Goal: Task Accomplishment & Management: Complete application form

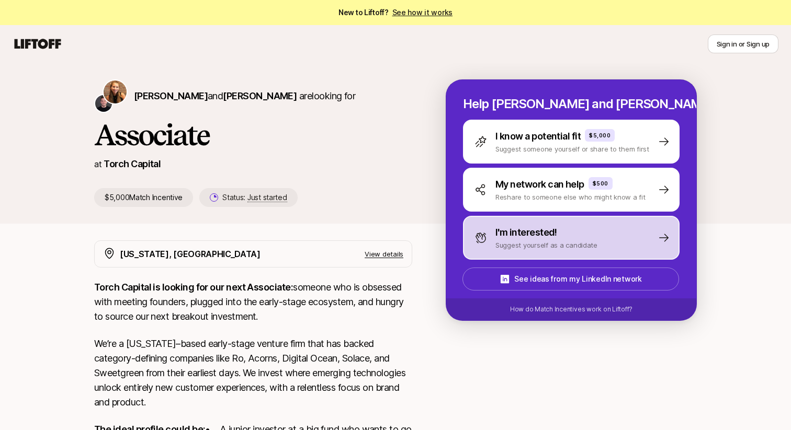
click at [530, 237] on p "I'm interested!" at bounding box center [526, 232] width 62 height 15
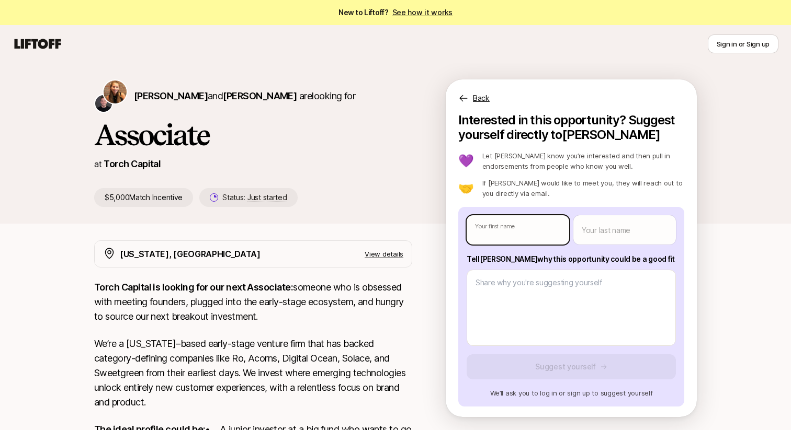
type textarea "x"
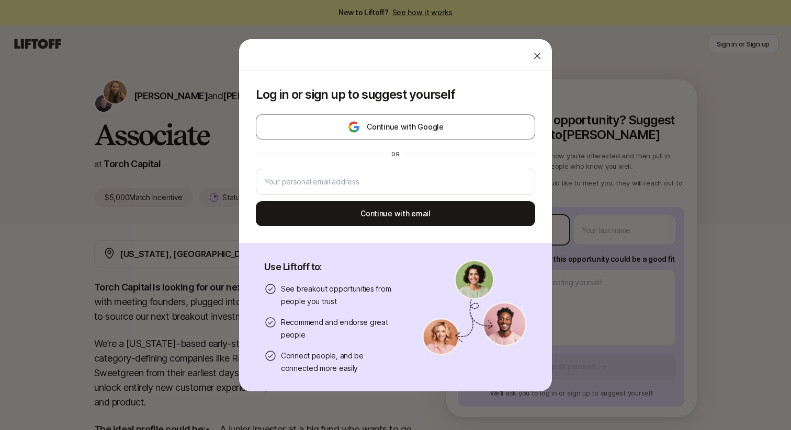
click at [513, 230] on body "New to Liftoff? See how it works Sign in or Sign up Sign in or Sign up [PERSON_…" at bounding box center [395, 215] width 791 height 430
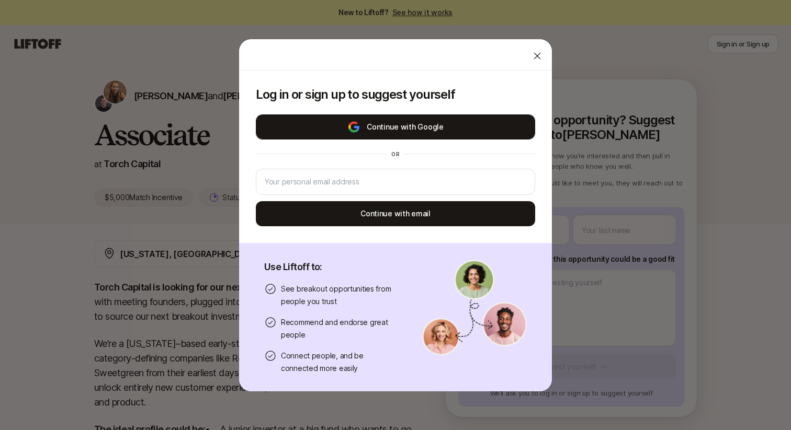
click at [358, 115] on button "Continue with Google" at bounding box center [395, 127] width 279 height 25
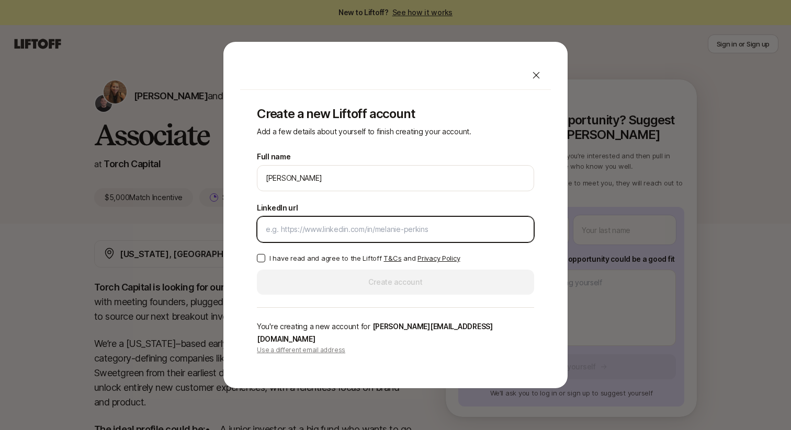
paste input "[URL][DOMAIN_NAME][PERSON_NAME]"
type input "[URL][DOMAIN_NAME][PERSON_NAME]"
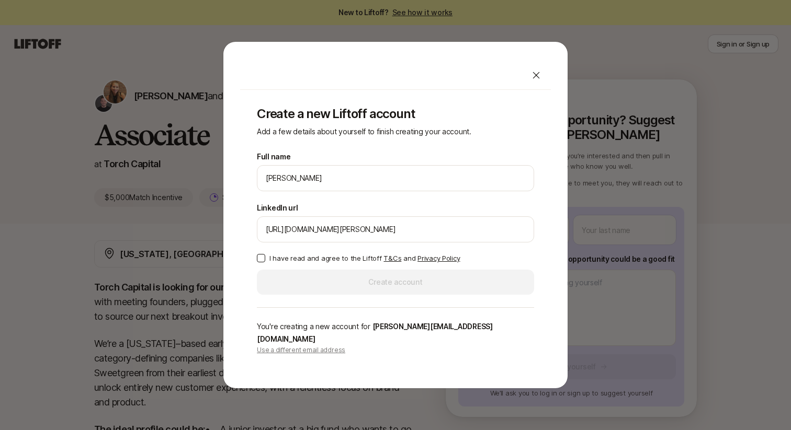
click at [258, 263] on button "I have read and agree to the Liftoff T&Cs and Privacy Policy" at bounding box center [261, 258] width 8 height 8
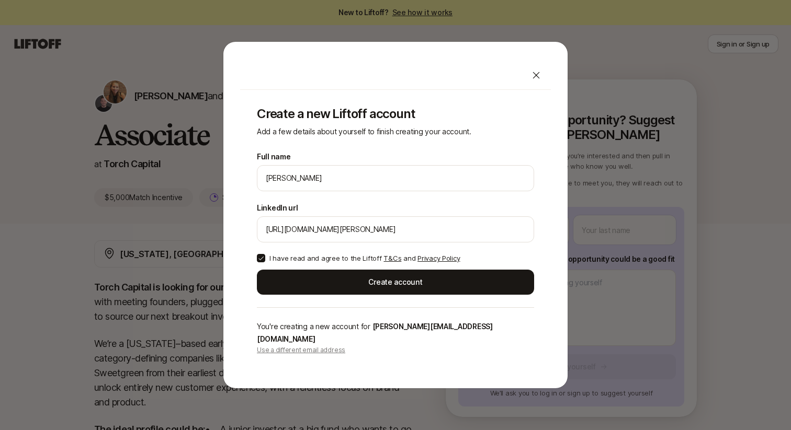
click at [339, 307] on div "Create a new Liftoff account Add a few details about yourself to finish creatin…" at bounding box center [395, 231] width 311 height 282
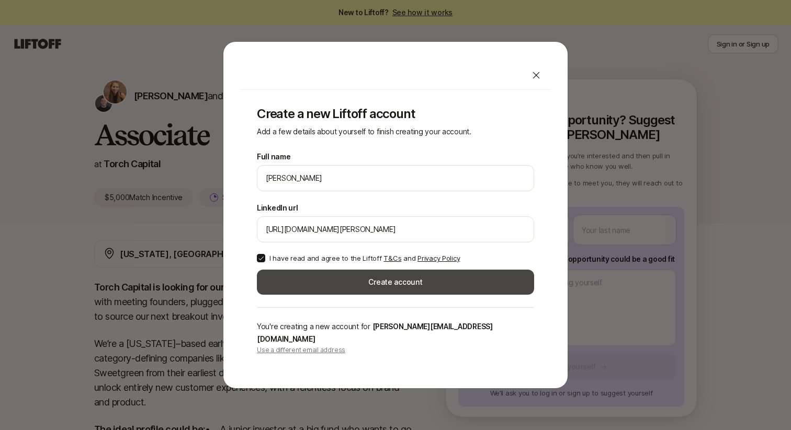
click at [339, 293] on button "Create account" at bounding box center [395, 282] width 277 height 25
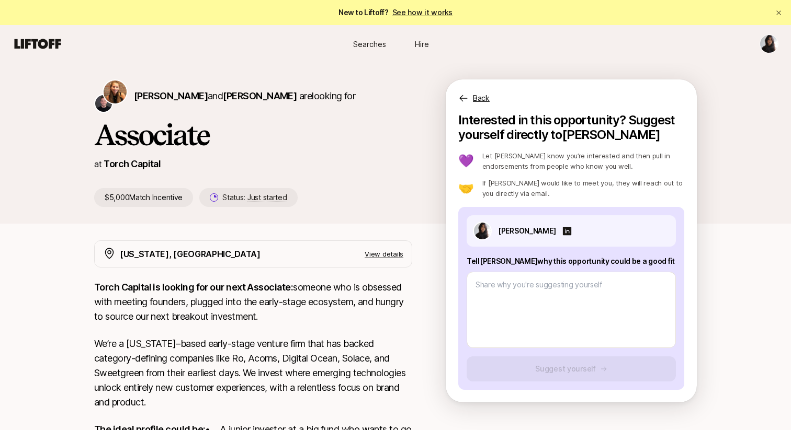
scroll to position [177, 0]
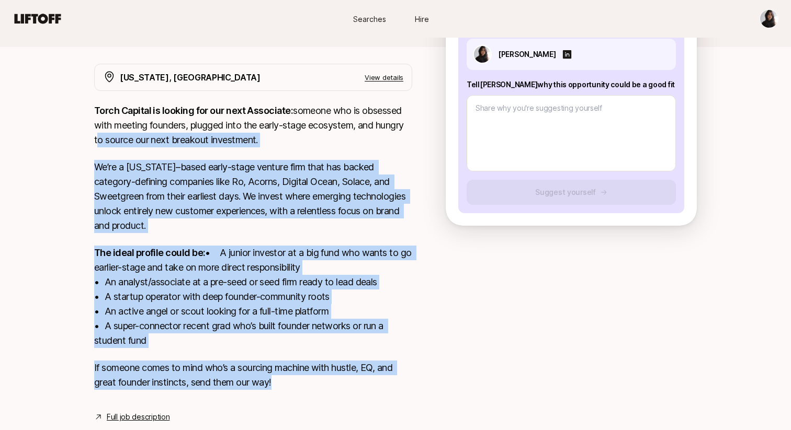
drag, startPoint x: 276, startPoint y: 395, endPoint x: 82, endPoint y: 136, distance: 323.6
click at [78, 138] on div "[PERSON_NAME] and [PERSON_NAME] are looking for Associate at Torch Capital $5,0…" at bounding box center [395, 167] width 791 height 563
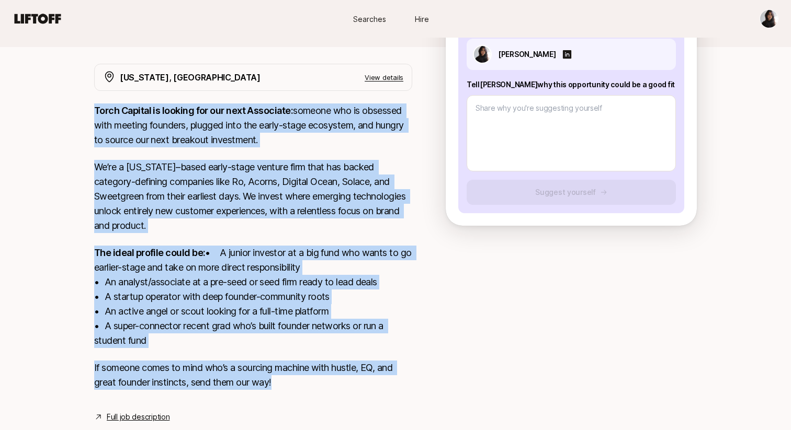
copy div "Lorem Ipsumdo si ametcon adi eli sedd Eiusmodte: incidid utl et dolorema aliq e…"
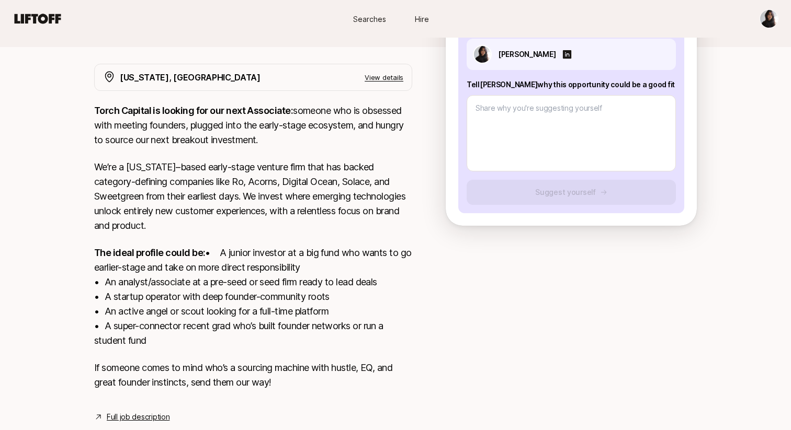
click at [554, 85] on p "Tell [PERSON_NAME] why this opportunity could be a good fit" at bounding box center [571, 84] width 209 height 13
copy p "Tell [PERSON_NAME] why this opportunity could be a good fit"
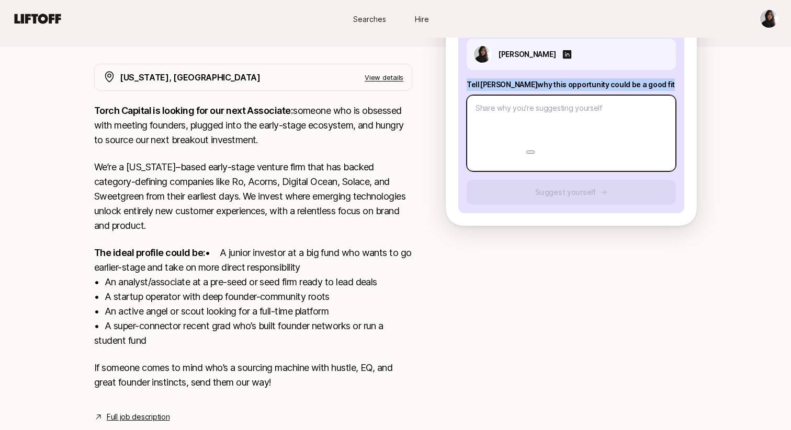
click at [500, 118] on textarea at bounding box center [571, 133] width 209 height 76
paste textarea "[PERSON_NAME], this role is a strong fit because it combines what I already do …"
type textarea "x"
type textarea "[PERSON_NAME], this role is a strong fit because it combines what I already do …"
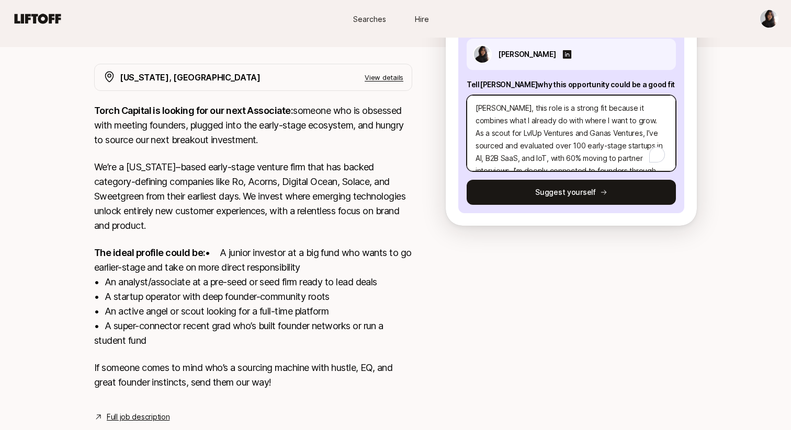
scroll to position [113, 0]
type textarea "x"
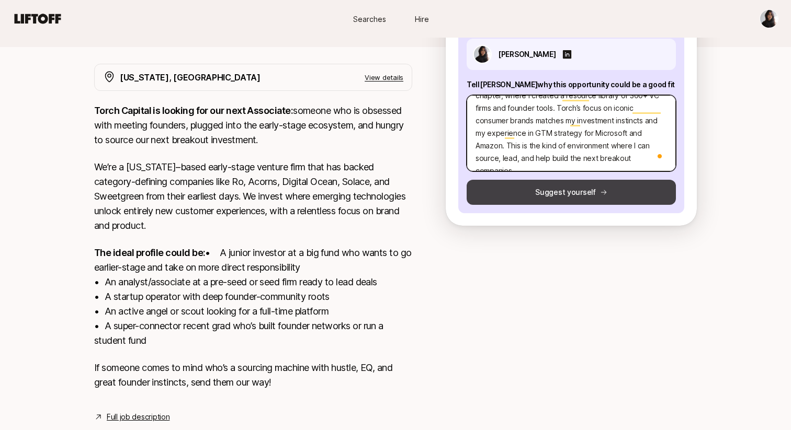
type textarea "[PERSON_NAME], this role is a strong fit because it combines what I already do …"
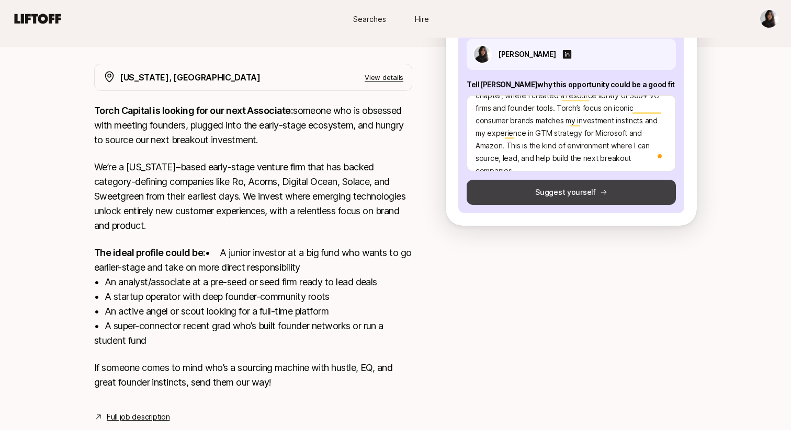
click at [533, 191] on button "Suggest yourself" at bounding box center [571, 192] width 209 height 25
type textarea "x"
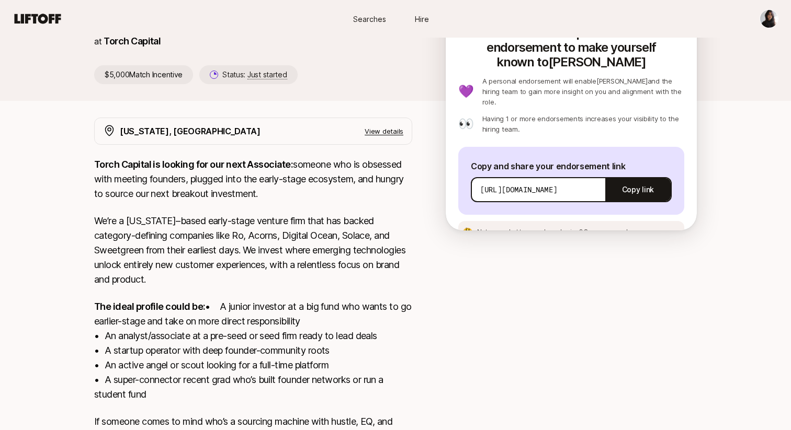
scroll to position [0, 0]
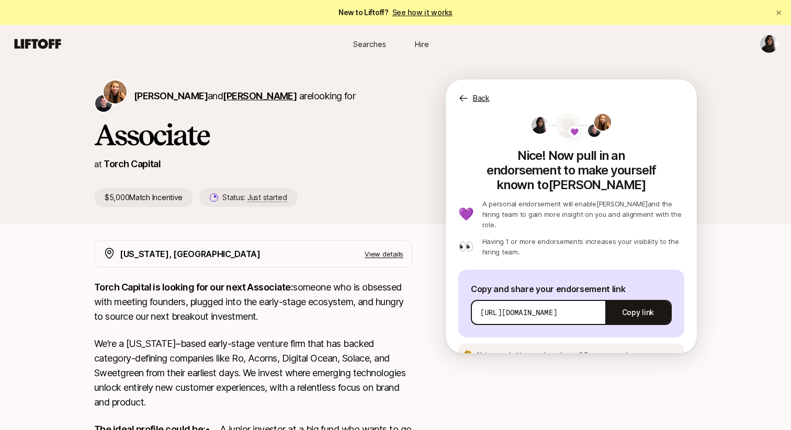
click at [227, 97] on span "[PERSON_NAME]" at bounding box center [260, 95] width 74 height 11
click at [161, 99] on span "[PERSON_NAME]" at bounding box center [171, 95] width 74 height 11
click at [163, 97] on span "[PERSON_NAME]" at bounding box center [171, 95] width 74 height 11
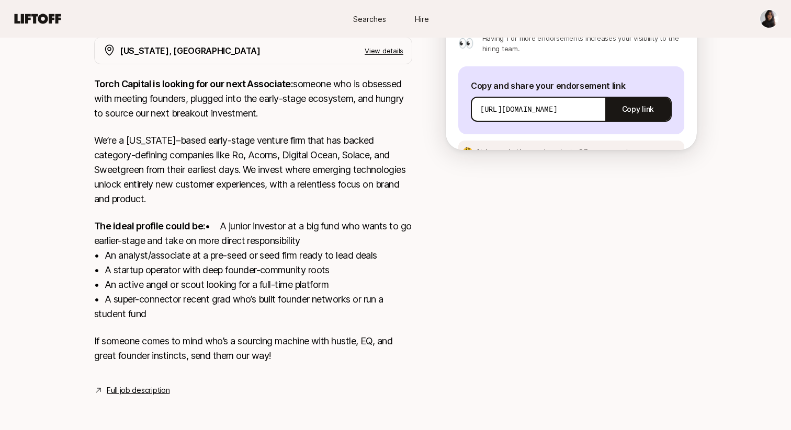
scroll to position [218, 0]
click at [129, 388] on link "Full job description" at bounding box center [138, 390] width 63 height 13
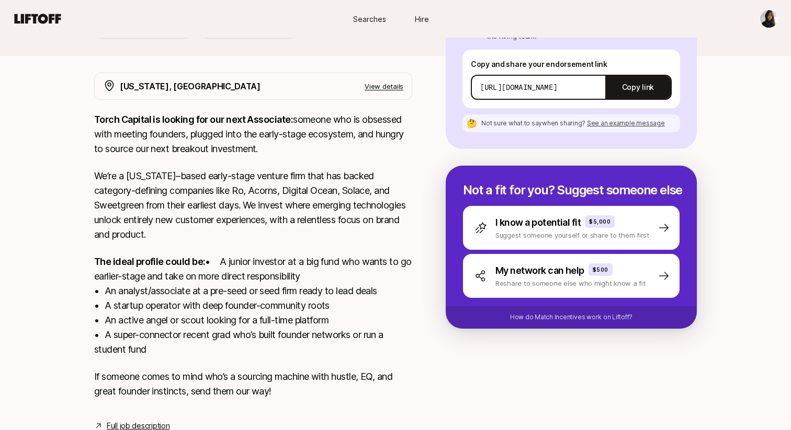
scroll to position [191, 0]
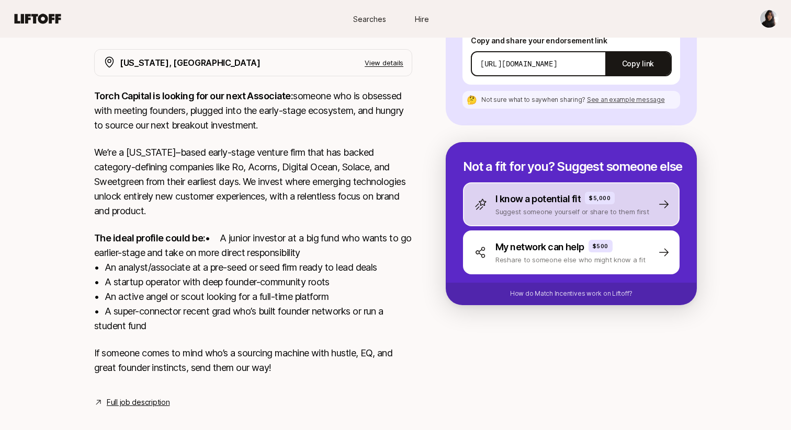
click at [540, 208] on div "I know a potential fit $5,000 Suggest someone yourself or share to them first" at bounding box center [571, 205] width 217 height 44
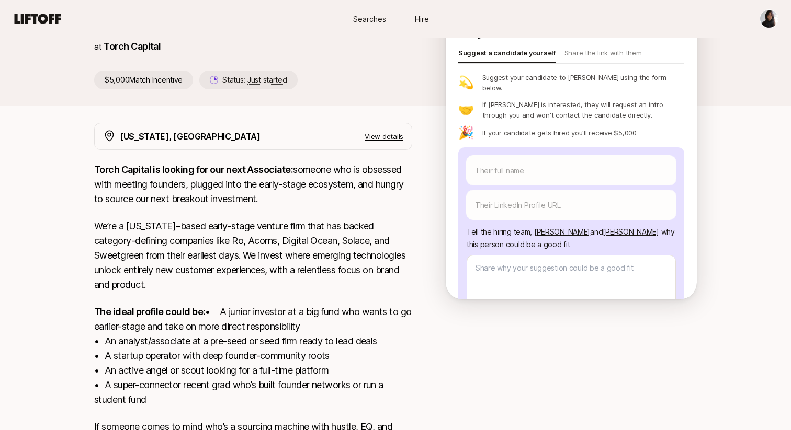
scroll to position [10, 0]
